Goal: Entertainment & Leisure: Consume media (video, audio)

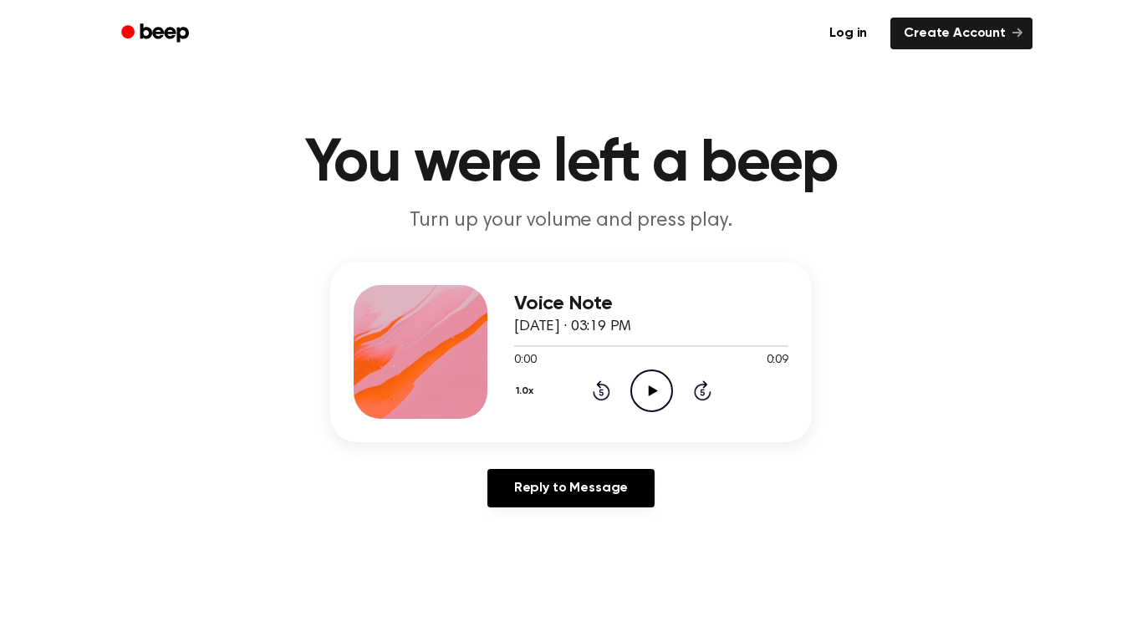
click at [649, 386] on icon at bounding box center [652, 390] width 9 height 11
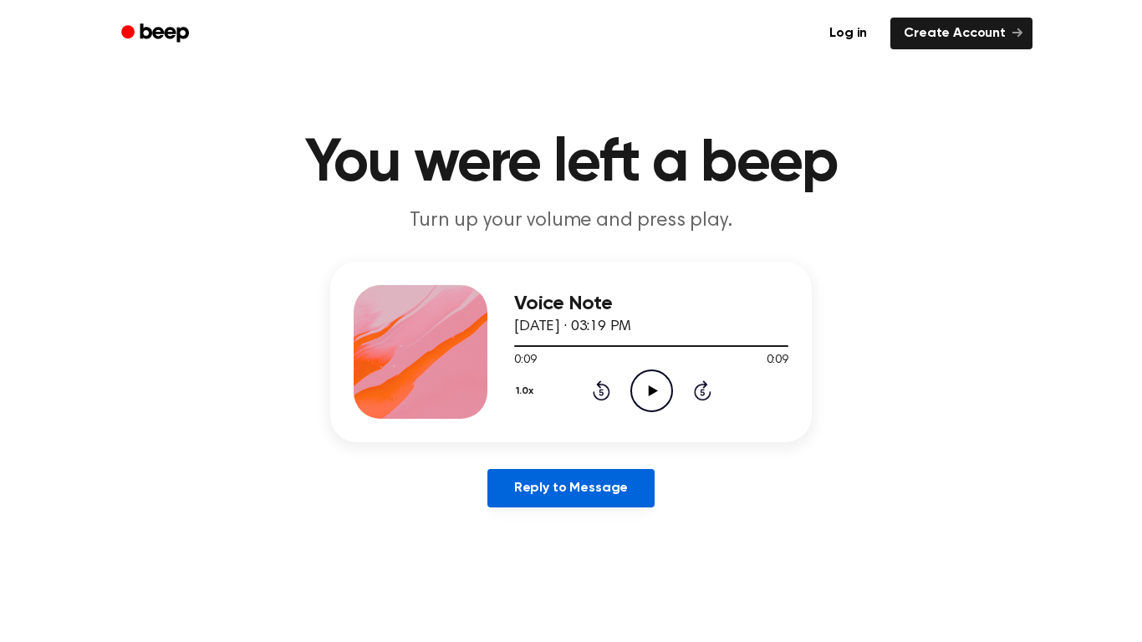
click at [593, 481] on link "Reply to Message" at bounding box center [570, 488] width 167 height 38
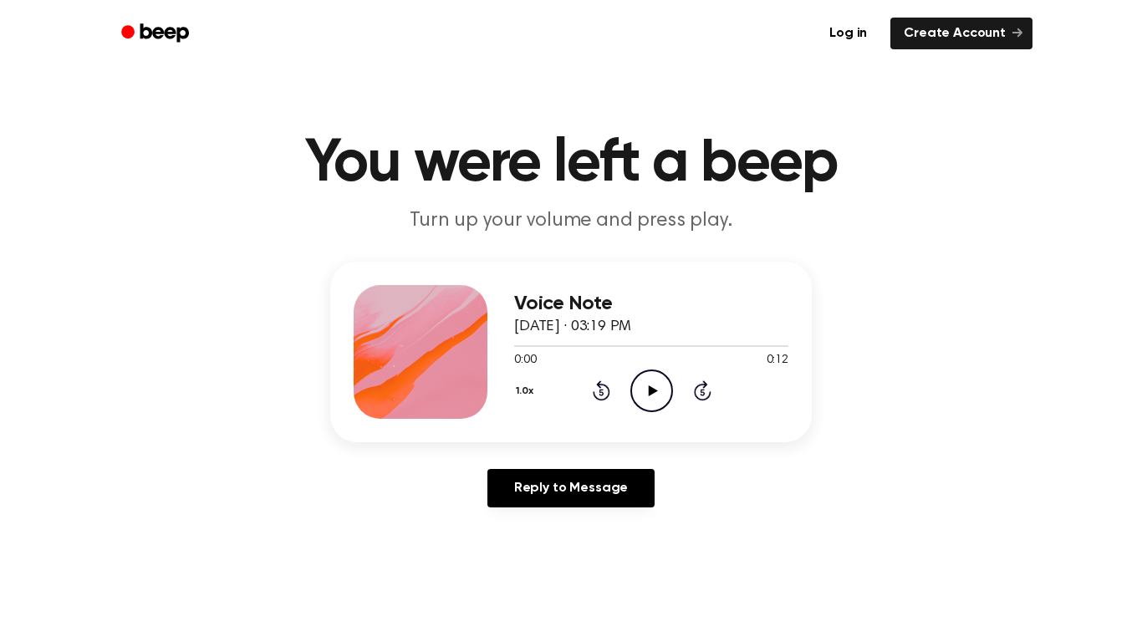
click at [651, 381] on icon "Play Audio" at bounding box center [651, 390] width 43 height 43
click at [652, 403] on icon "Pause Audio" at bounding box center [651, 390] width 43 height 43
click at [638, 391] on icon "Play Audio" at bounding box center [651, 390] width 43 height 43
click at [647, 378] on icon "Play Audio" at bounding box center [651, 390] width 43 height 43
click at [656, 389] on icon "Play Audio" at bounding box center [651, 390] width 43 height 43
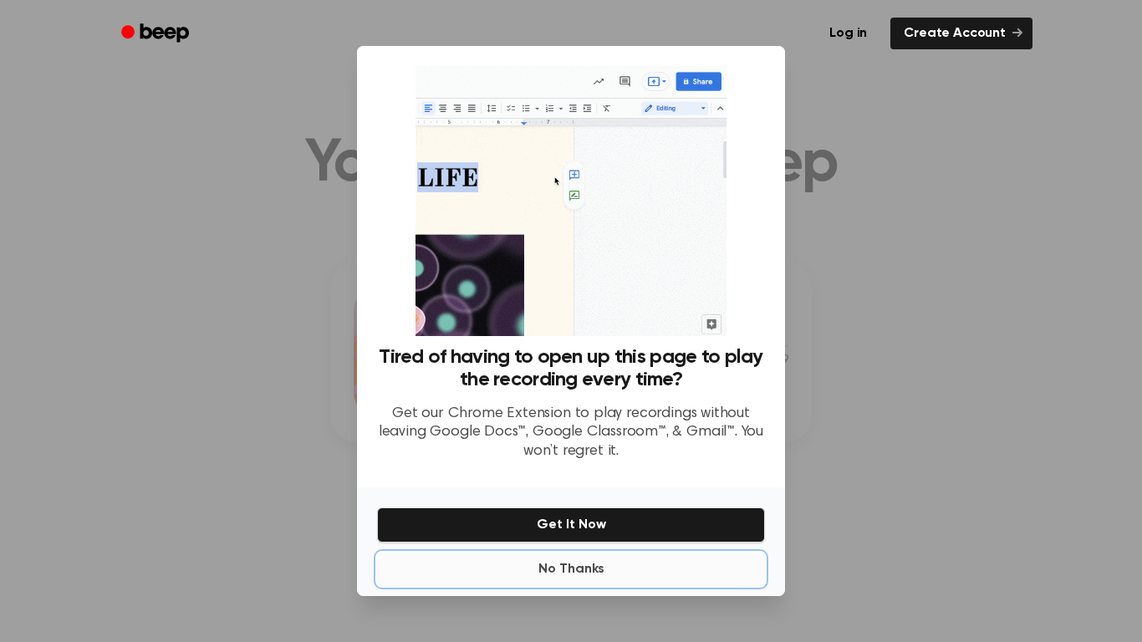
click at [605, 564] on button "No Thanks" at bounding box center [571, 568] width 388 height 33
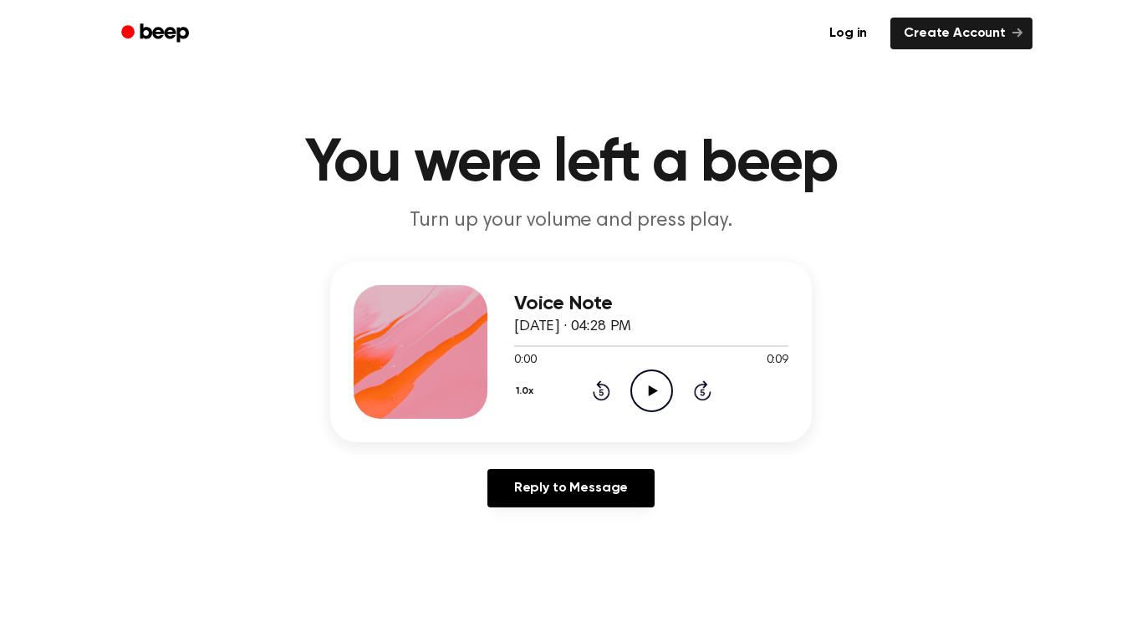
click at [649, 402] on icon "Play Audio" at bounding box center [651, 390] width 43 height 43
click at [659, 380] on icon "Play Audio" at bounding box center [651, 390] width 43 height 43
click at [656, 394] on icon "Play Audio" at bounding box center [651, 390] width 43 height 43
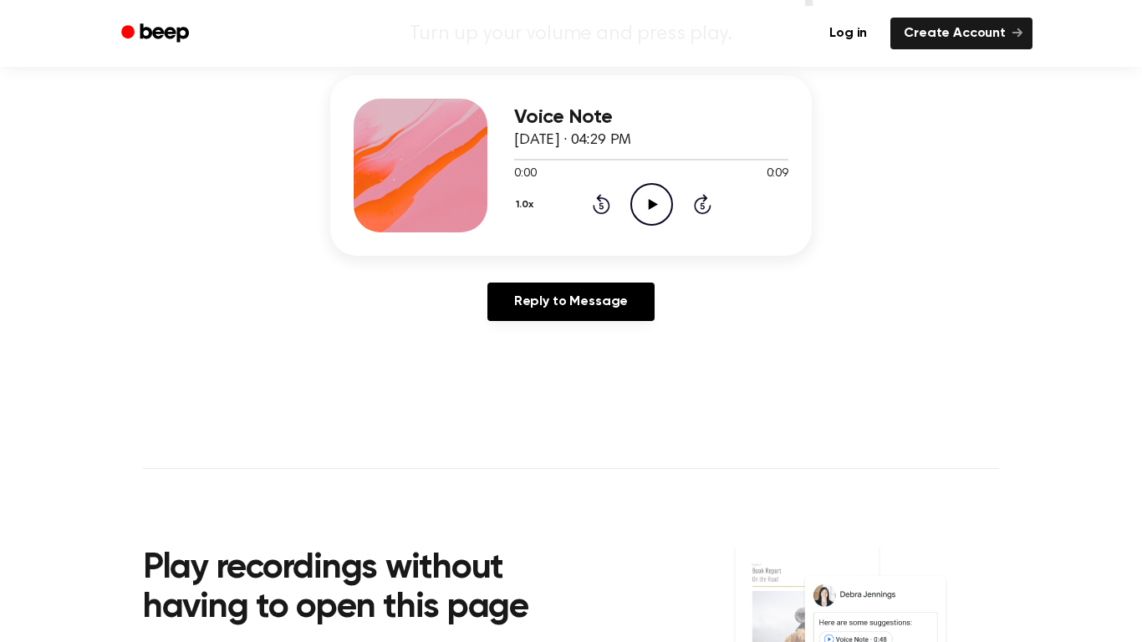
click at [649, 191] on icon "Play Audio" at bounding box center [651, 204] width 43 height 43
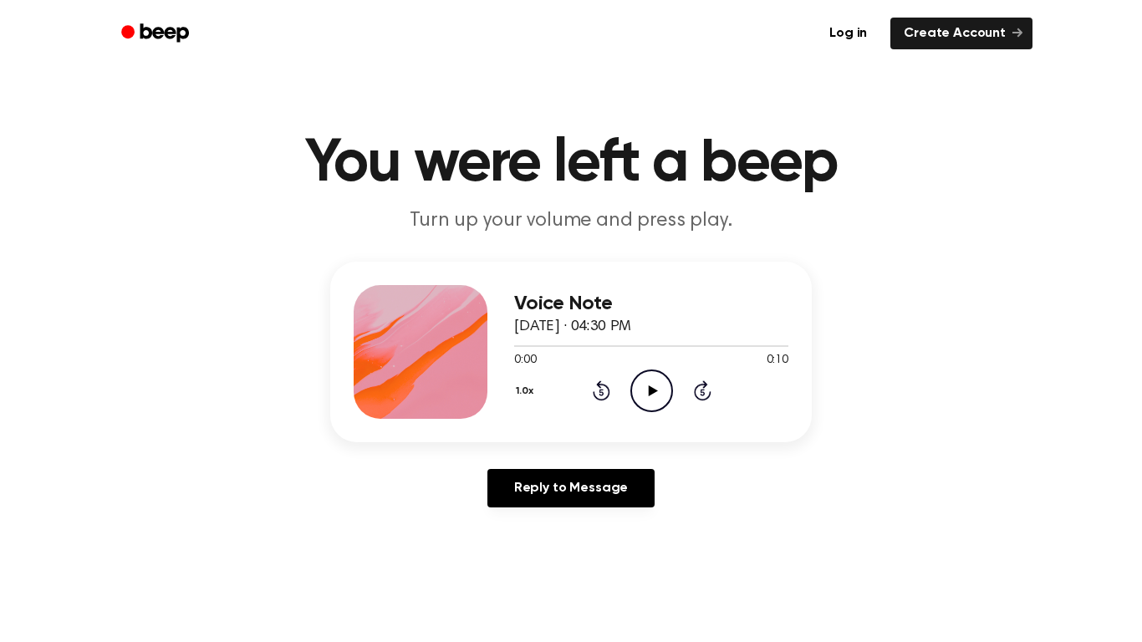
click at [657, 389] on icon "Play Audio" at bounding box center [651, 390] width 43 height 43
click at [654, 399] on icon "Play Audio" at bounding box center [651, 390] width 43 height 43
click at [649, 379] on icon "Play Audio" at bounding box center [651, 390] width 43 height 43
click at [643, 396] on icon "Play Audio" at bounding box center [651, 390] width 43 height 43
click at [643, 396] on icon "Pause Audio" at bounding box center [651, 390] width 43 height 43
